Goal: Transaction & Acquisition: Purchase product/service

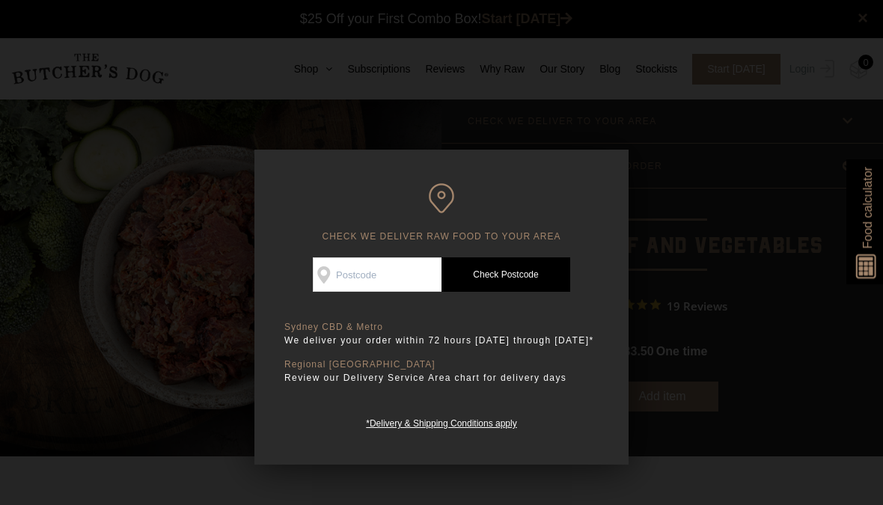
scroll to position [1, 0]
click at [32, 354] on div at bounding box center [441, 252] width 883 height 505
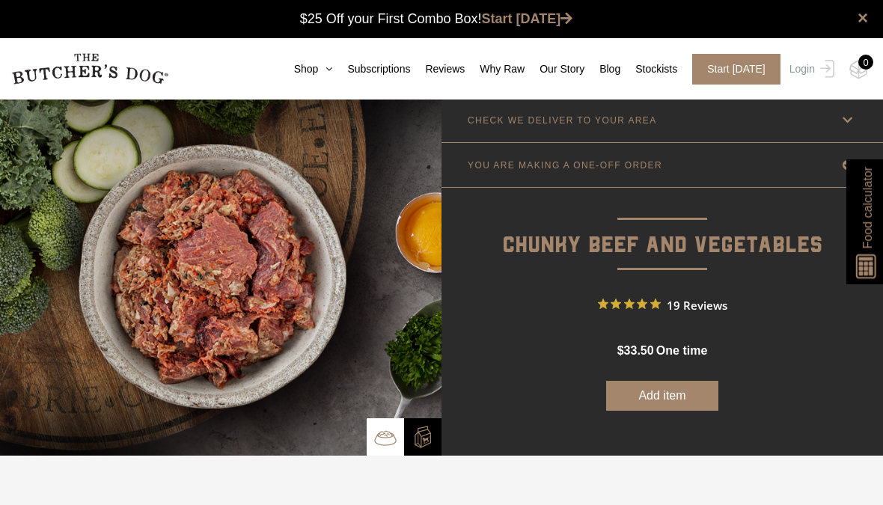
click at [30, 347] on img at bounding box center [220, 277] width 441 height 358
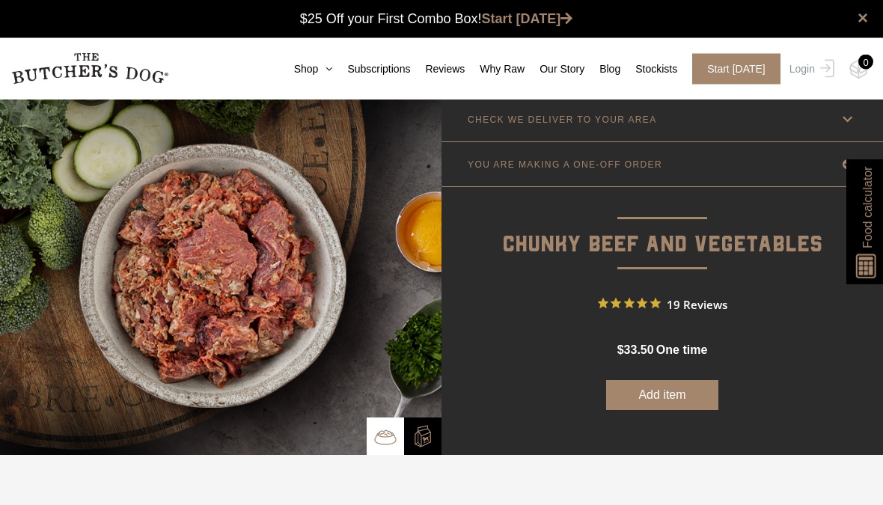
scroll to position [0, 0]
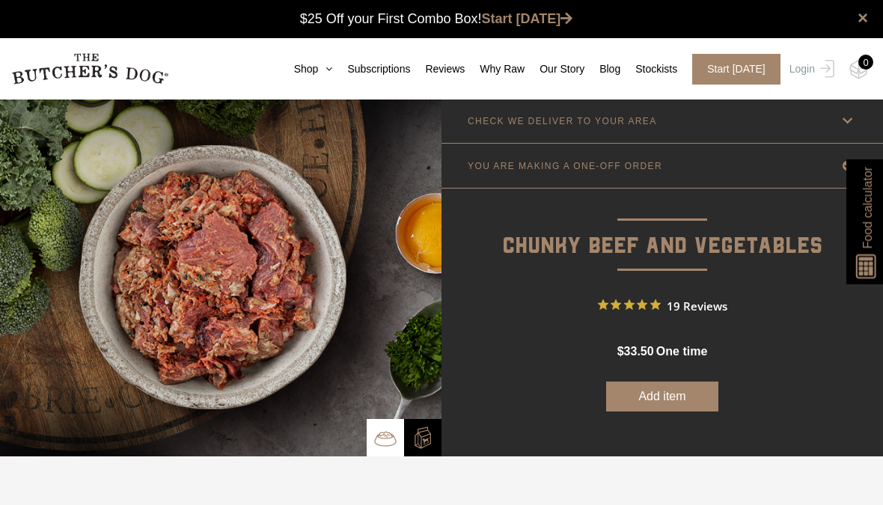
click at [291, 68] on link "Shop" at bounding box center [306, 69] width 54 height 16
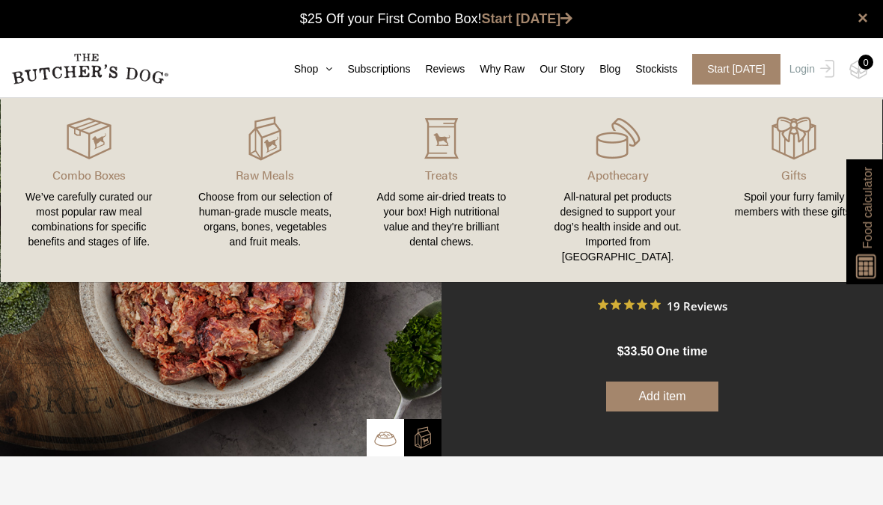
click at [251, 175] on p "Raw Meals" at bounding box center [265, 175] width 141 height 18
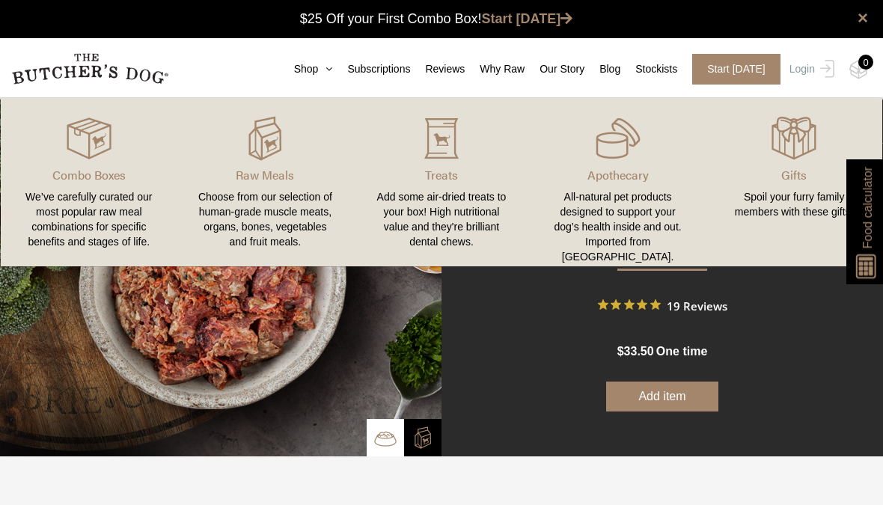
click at [0, 0] on img at bounding box center [0, 0] width 0 height 0
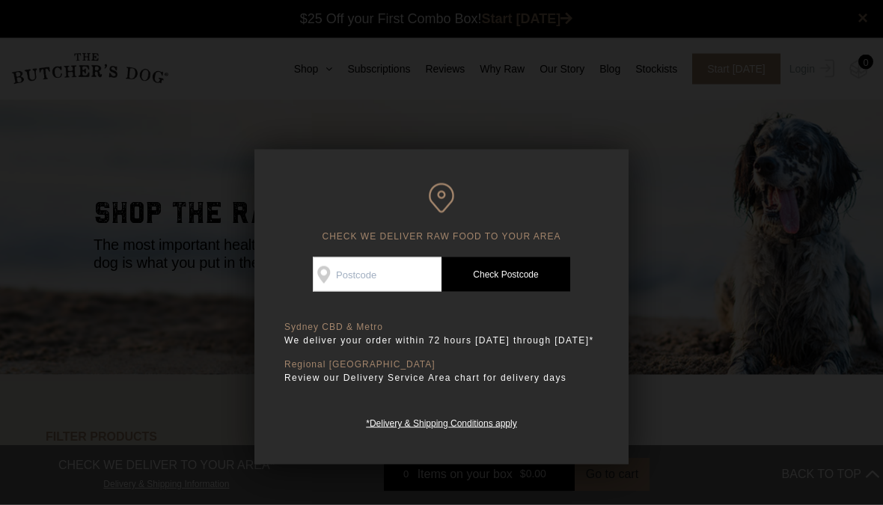
click at [280, 242] on div "CHECK WE DELIVER RAW FOOD TO YOUR AREA Good news! We deliver to your area Check…" at bounding box center [441, 307] width 374 height 315
click at [128, 326] on div at bounding box center [441, 252] width 883 height 505
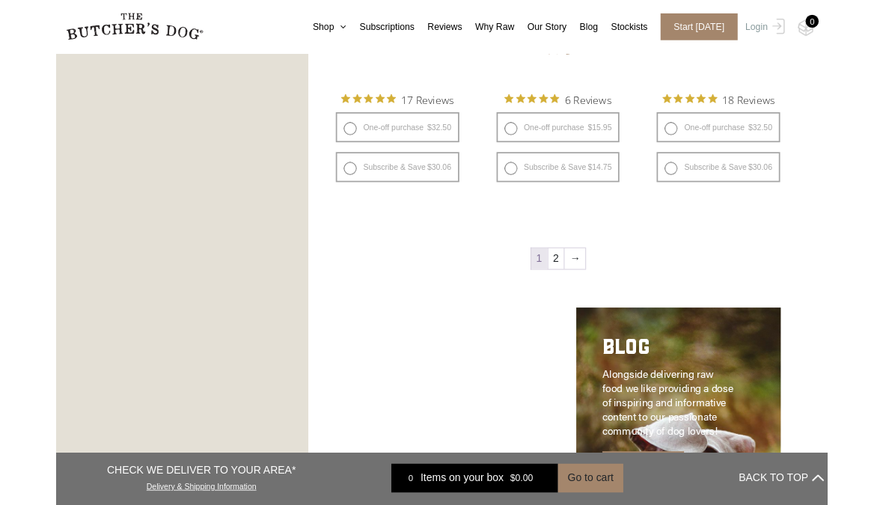
scroll to position [1863, 0]
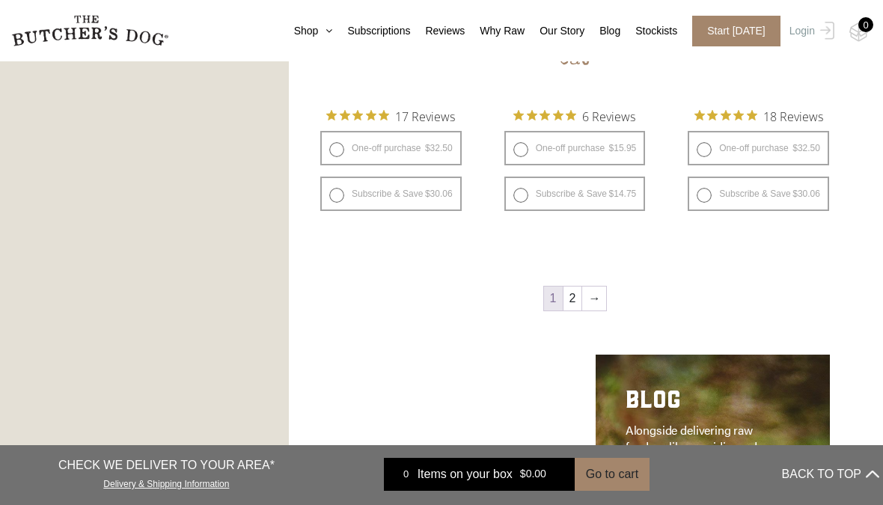
click at [587, 292] on link "→" at bounding box center [594, 298] width 24 height 24
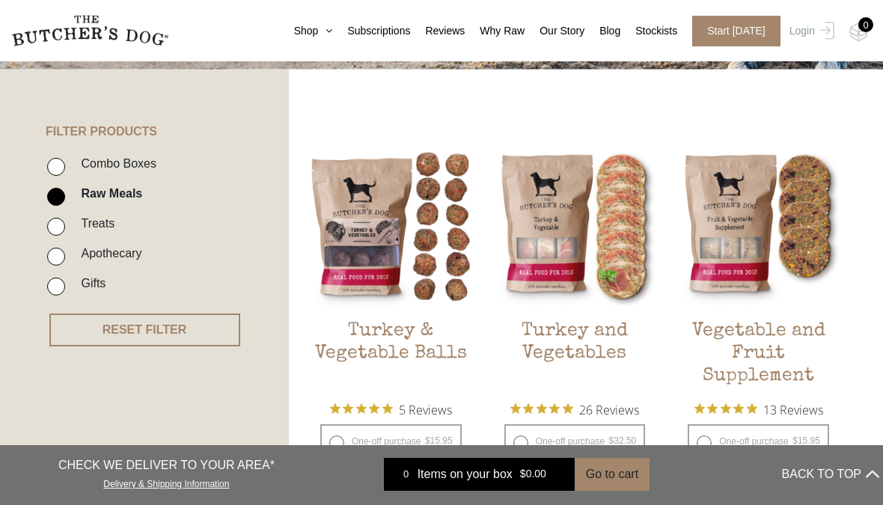
scroll to position [298, 0]
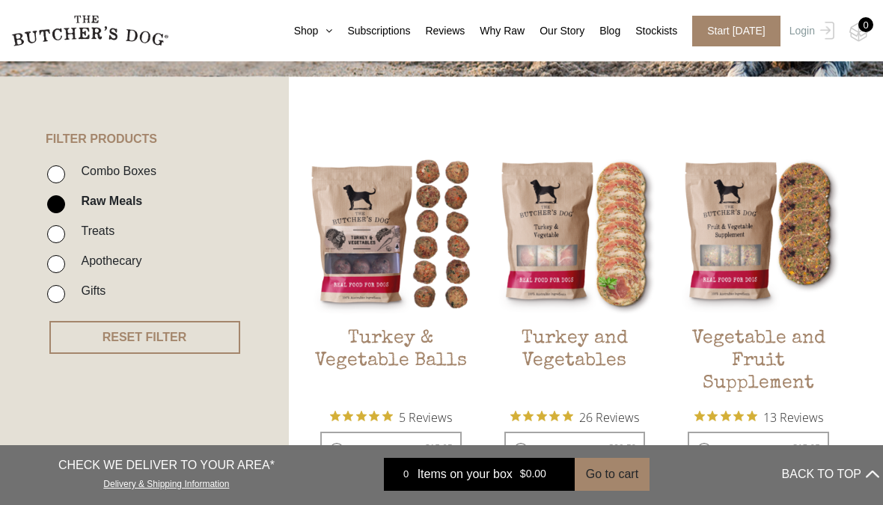
click at [0, 0] on img at bounding box center [0, 0] width 0 height 0
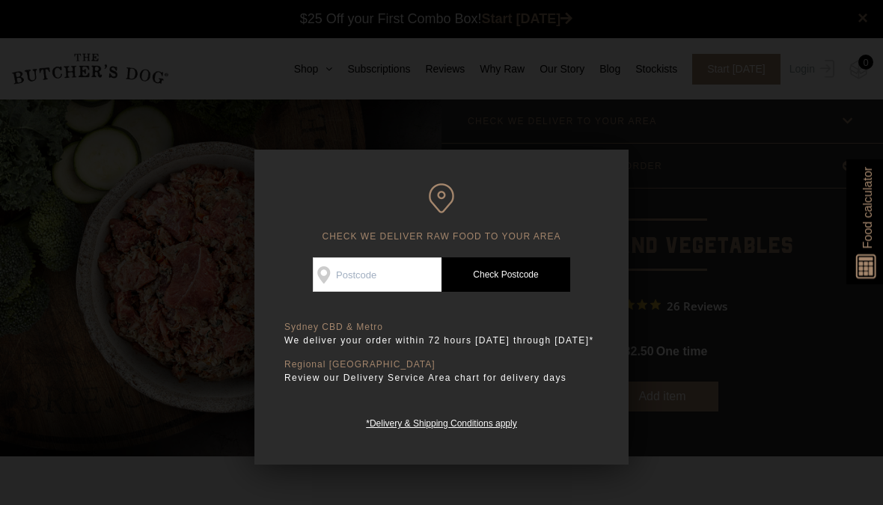
click at [63, 304] on div at bounding box center [441, 252] width 883 height 505
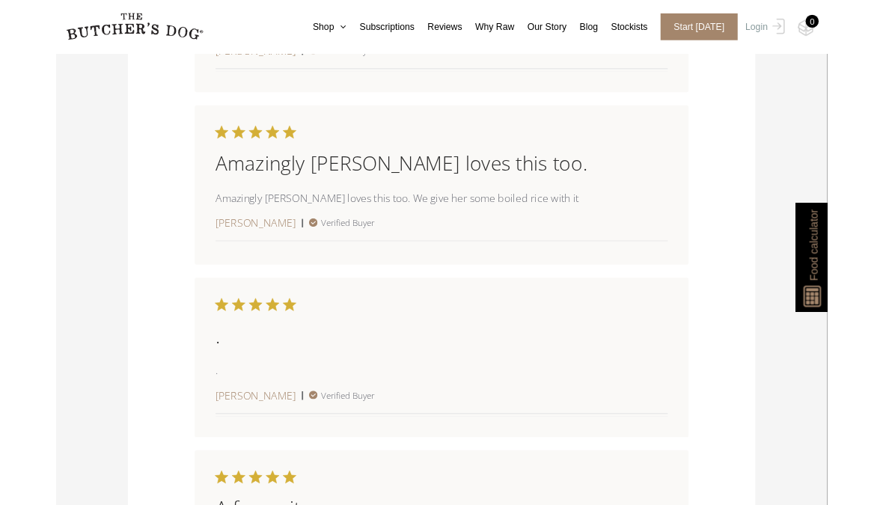
scroll to position [2485, 0]
